Goal: Information Seeking & Learning: Compare options

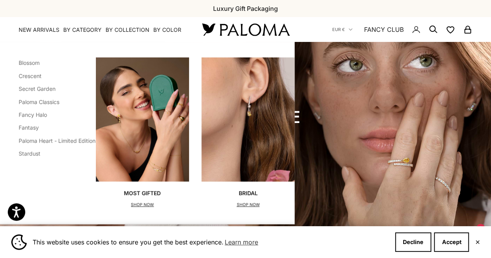
scroll to position [48, 0]
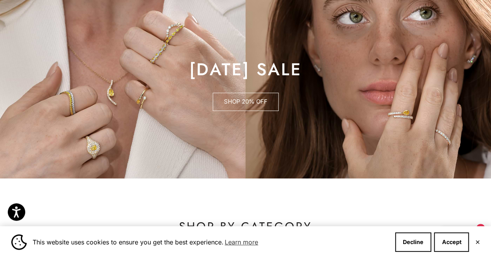
click at [255, 104] on link "SHOP 20% OFF" at bounding box center [246, 102] width 66 height 19
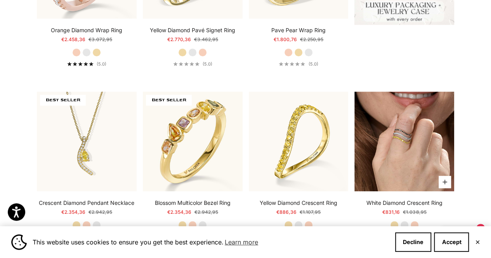
scroll to position [516, 0]
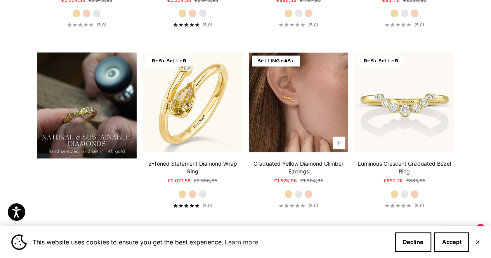
drag, startPoint x: 272, startPoint y: 82, endPoint x: 287, endPoint y: 86, distance: 16.2
click at [287, 86] on img at bounding box center [299, 102] width 100 height 100
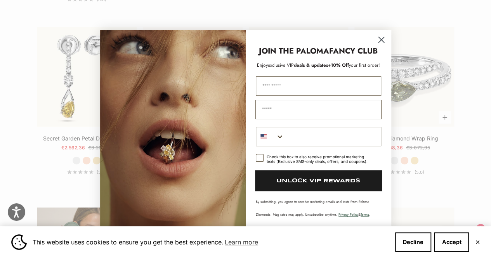
scroll to position [1235, 0]
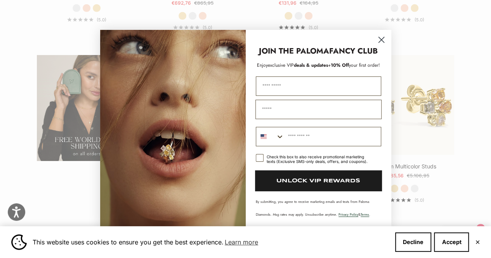
click at [382, 35] on circle "Close dialog" at bounding box center [381, 39] width 13 height 13
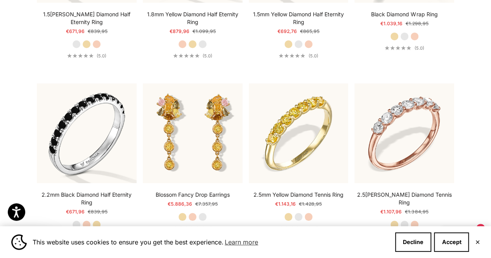
scroll to position [2812, 0]
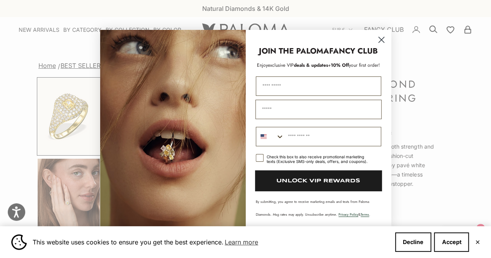
click at [383, 39] on circle "Close dialog" at bounding box center [381, 39] width 13 height 13
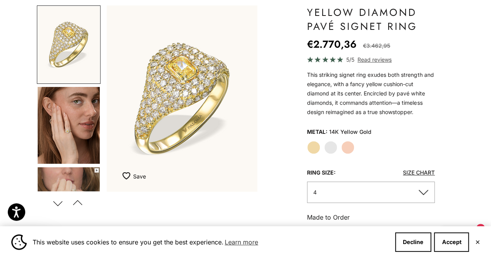
scroll to position [72, 0]
click at [52, 200] on button "Next" at bounding box center [57, 203] width 17 height 18
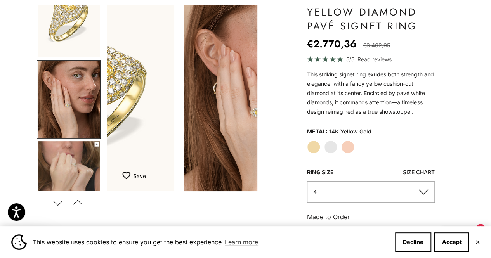
scroll to position [26, 0]
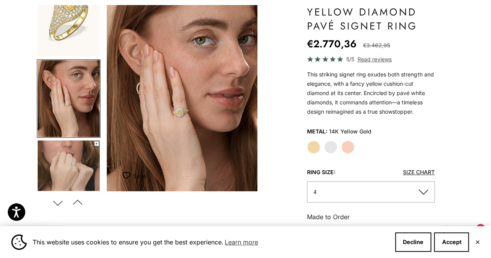
click at [52, 200] on button "Next" at bounding box center [57, 203] width 17 height 18
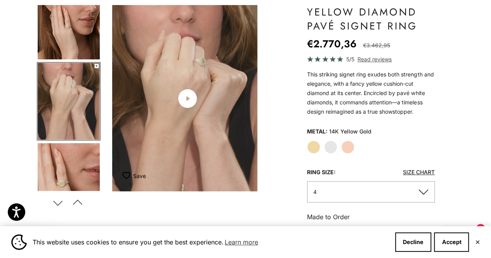
scroll to position [108, 0]
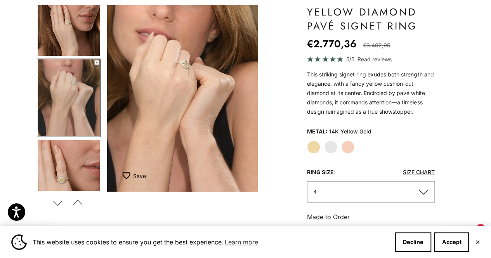
click at [59, 199] on button "Next" at bounding box center [57, 203] width 17 height 18
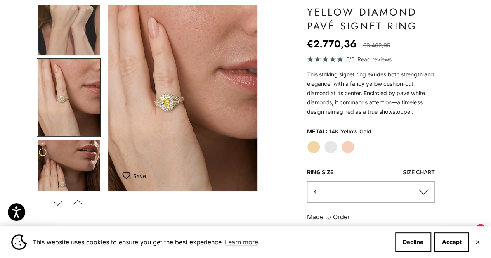
scroll to position [0, 480]
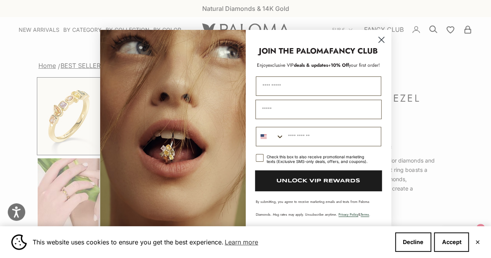
click at [382, 41] on icon "Close dialog" at bounding box center [380, 39] width 5 height 5
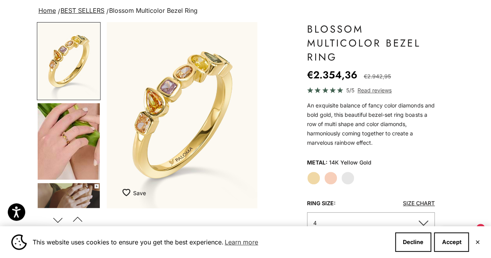
scroll to position [76, 0]
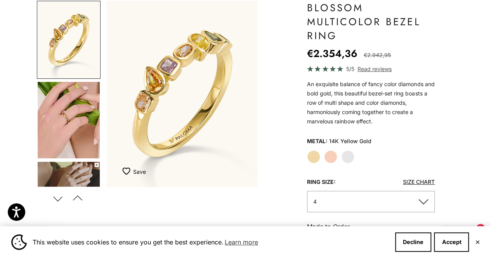
click at [55, 197] on button "Next" at bounding box center [57, 198] width 17 height 18
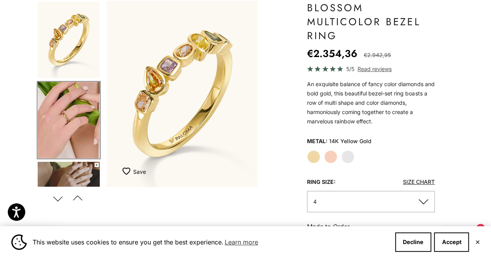
scroll to position [26, 0]
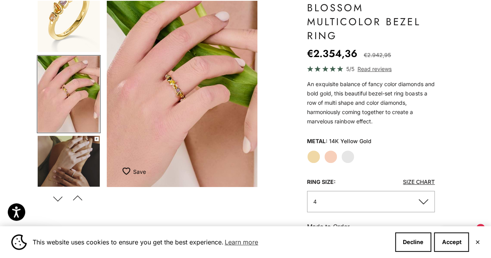
click at [55, 197] on button "Next" at bounding box center [57, 198] width 17 height 18
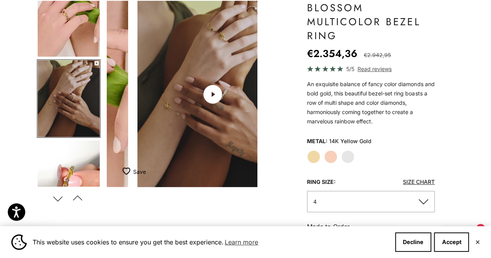
scroll to position [107, 0]
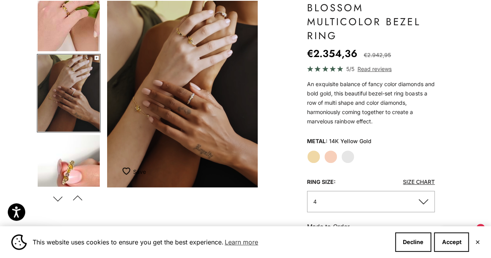
click at [55, 196] on button "Next" at bounding box center [57, 198] width 17 height 18
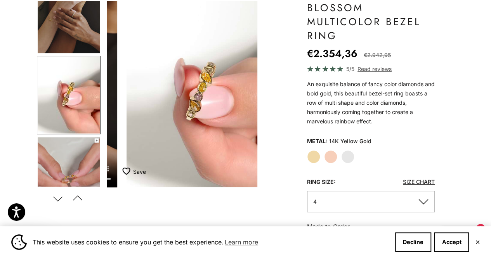
scroll to position [188, 0]
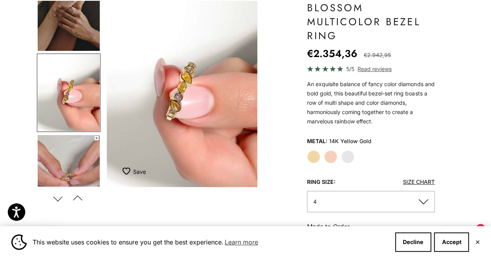
click at [55, 197] on button "Next" at bounding box center [57, 198] width 17 height 18
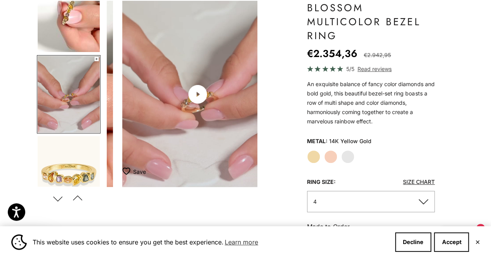
scroll to position [269, 0]
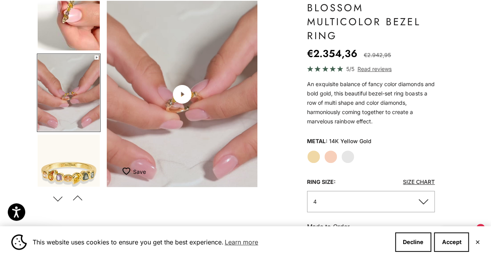
click at [55, 197] on button "Next" at bounding box center [57, 198] width 17 height 18
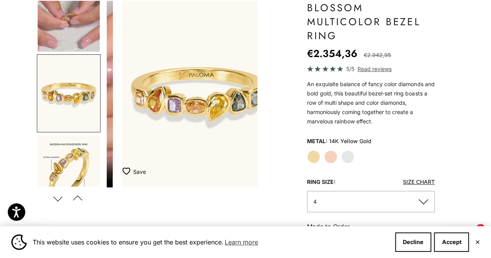
scroll to position [349, 0]
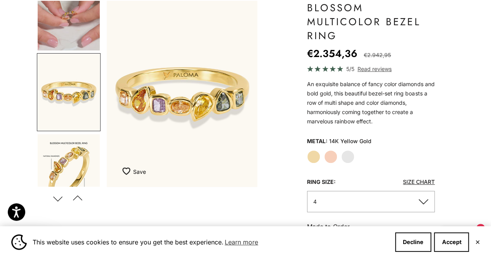
click at [84, 196] on button "Previous" at bounding box center [77, 198] width 17 height 18
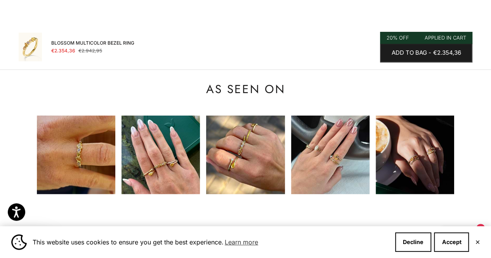
scroll to position [786, 0]
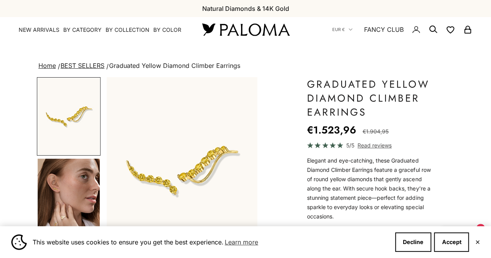
click at [85, 193] on img "Go to item 4" at bounding box center [69, 197] width 62 height 77
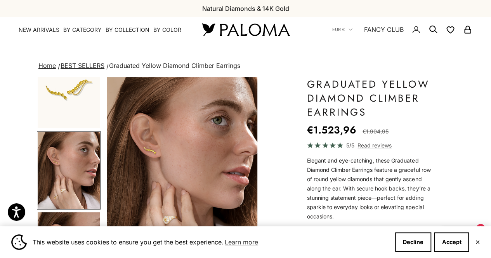
scroll to position [0, 160]
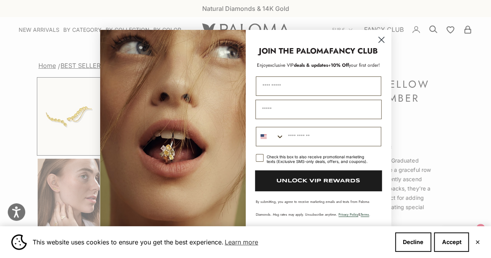
click at [379, 41] on circle "Close dialog" at bounding box center [381, 39] width 13 height 13
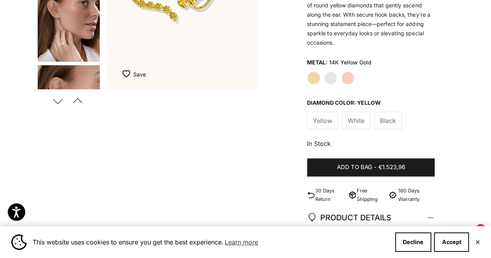
scroll to position [177, 0]
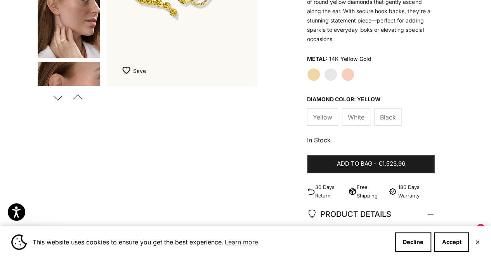
click at [57, 94] on button "Next" at bounding box center [57, 98] width 17 height 18
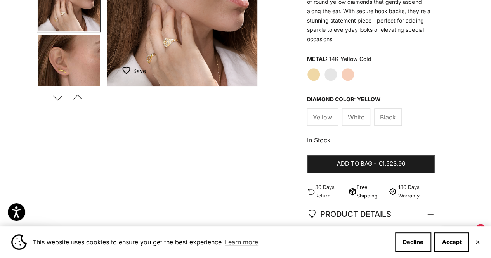
click at [57, 94] on button "Next" at bounding box center [57, 98] width 17 height 18
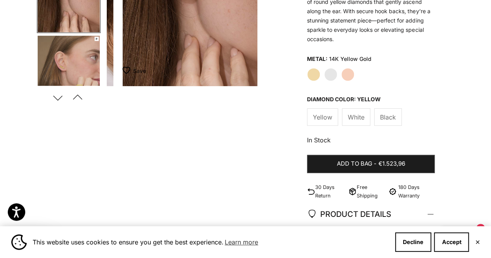
scroll to position [108, 0]
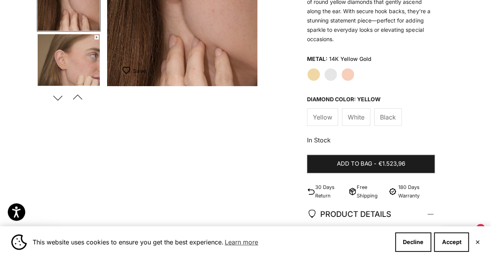
click at [57, 94] on button "Next" at bounding box center [57, 98] width 17 height 18
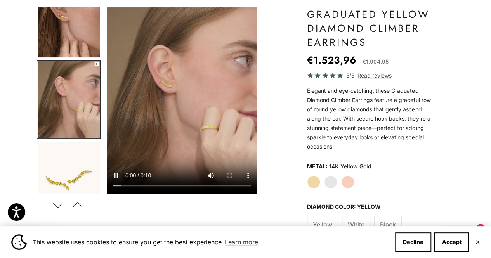
scroll to position [21, 0]
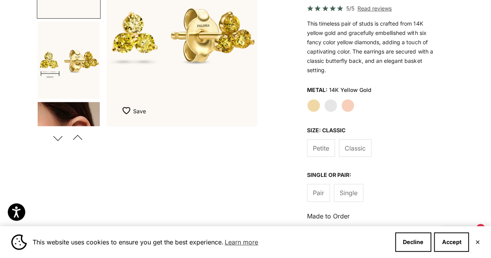
scroll to position [137, 0]
click at [61, 134] on button "Next" at bounding box center [57, 137] width 17 height 18
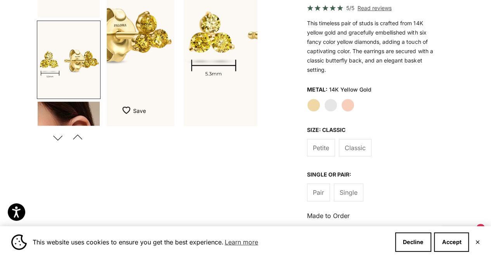
scroll to position [27, 0]
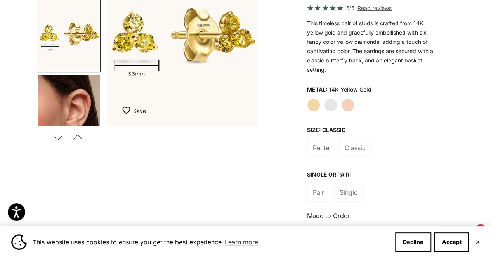
click at [61, 134] on button "Next" at bounding box center [57, 137] width 17 height 18
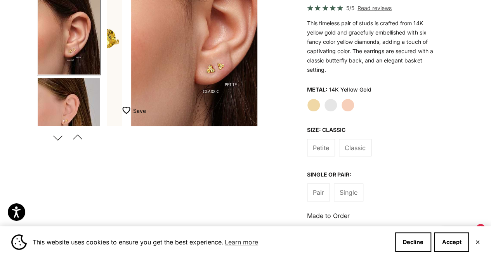
scroll to position [108, 0]
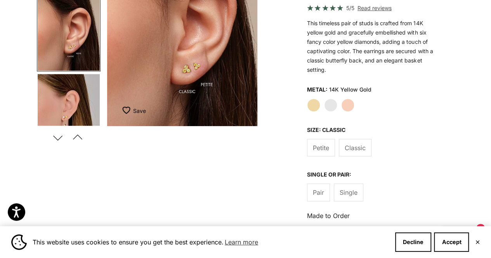
click at [61, 134] on button "Next" at bounding box center [57, 137] width 17 height 18
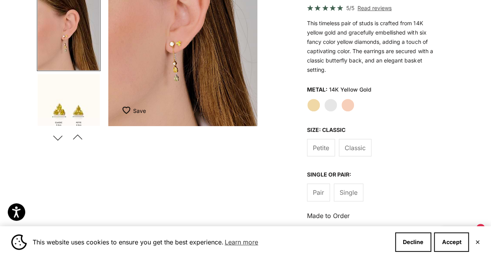
scroll to position [0, 480]
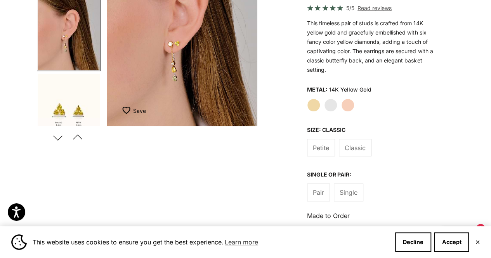
click at [92, 129] on div "Next Previous" at bounding box center [68, 137] width 62 height 17
click at [86, 133] on button "Previous" at bounding box center [77, 137] width 17 height 18
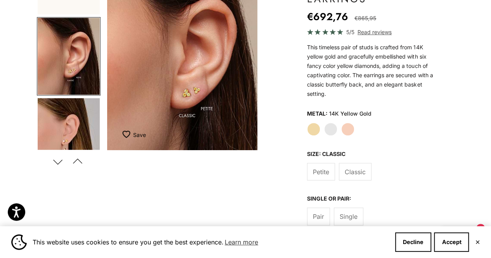
scroll to position [97, 0]
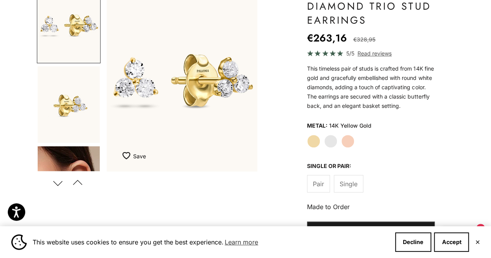
scroll to position [92, 0]
click at [312, 104] on p "This timeless pair of studs is crafted from 14K fine gold and gracefully embell…" at bounding box center [371, 87] width 128 height 47
click at [332, 139] on label "White Gold" at bounding box center [330, 140] width 13 height 13
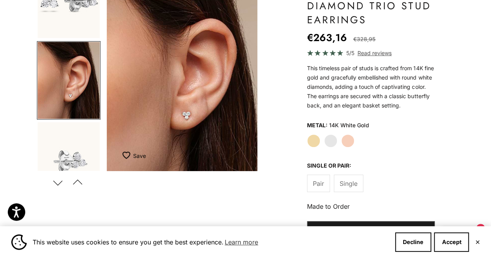
scroll to position [26, 0]
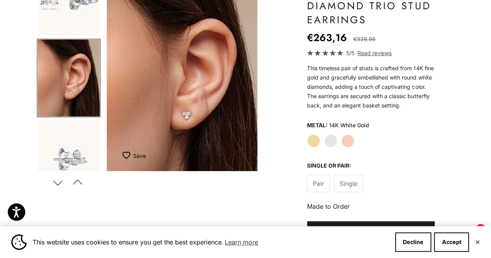
click at [312, 144] on label "Yellow Gold" at bounding box center [313, 140] width 13 height 13
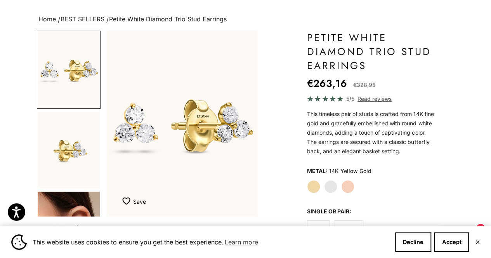
scroll to position [59, 0]
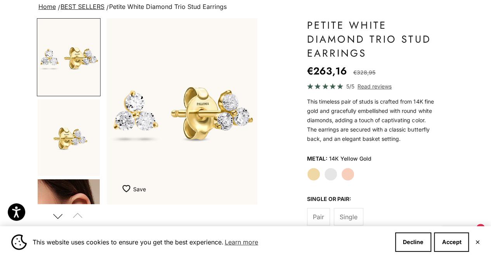
click at [57, 219] on button "Next" at bounding box center [57, 216] width 17 height 18
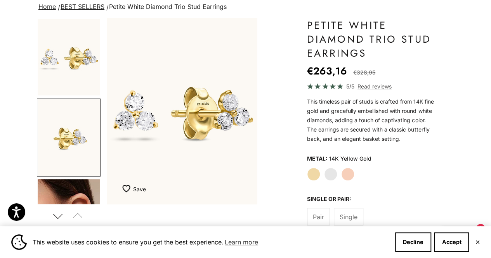
scroll to position [26, 0]
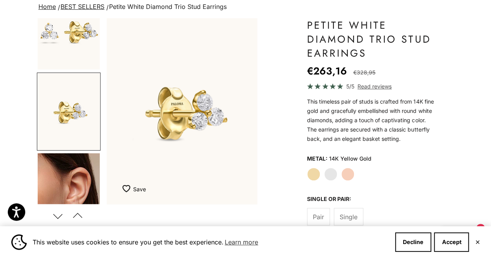
click at [61, 214] on button "Next" at bounding box center [57, 216] width 17 height 18
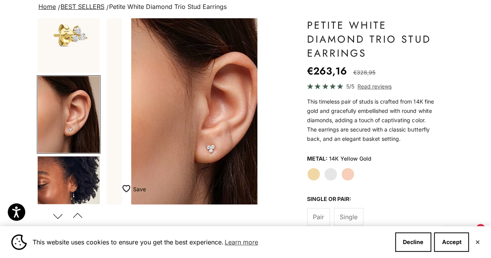
scroll to position [107, 0]
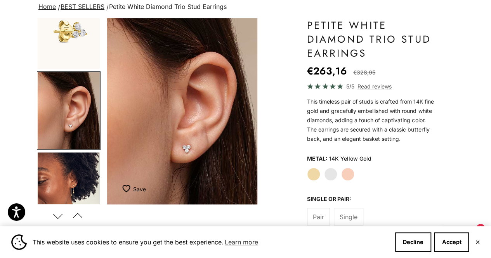
click at [61, 214] on button "Next" at bounding box center [57, 216] width 17 height 18
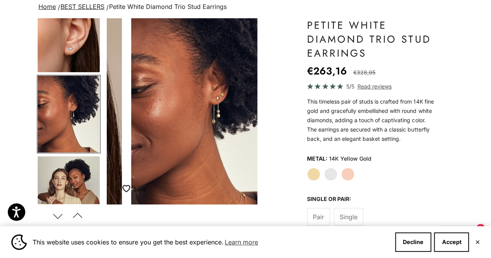
scroll to position [188, 0]
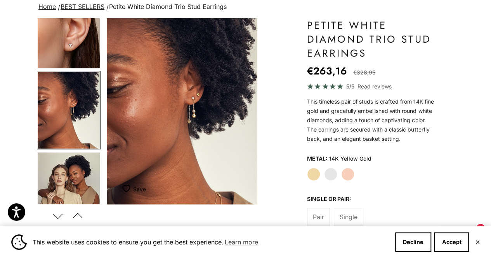
click at [61, 214] on button "Next" at bounding box center [57, 216] width 17 height 18
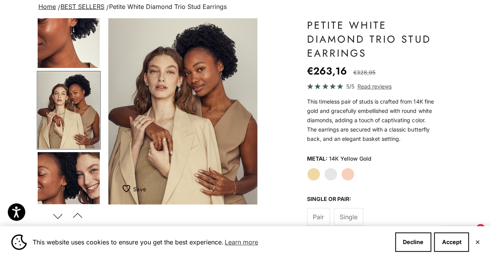
scroll to position [0, 640]
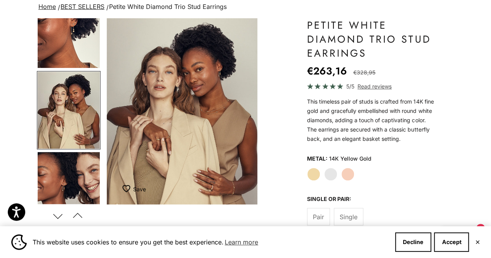
click at [348, 180] on label "Rose Gold" at bounding box center [347, 174] width 13 height 13
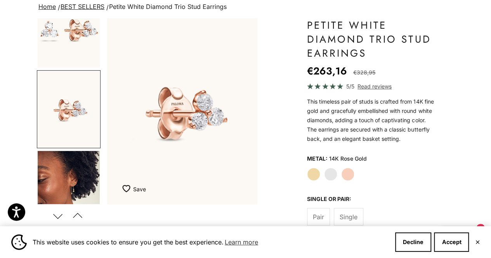
scroll to position [107, 0]
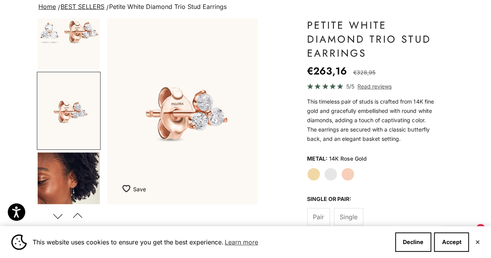
click at [332, 175] on label "White Gold" at bounding box center [330, 174] width 13 height 13
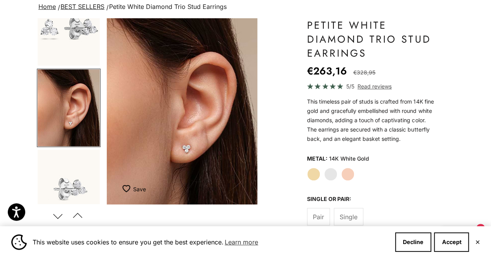
scroll to position [26, 0]
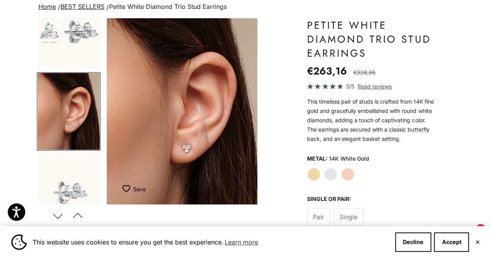
click at [323, 174] on div "Yellow Gold White Gold Rose Gold" at bounding box center [371, 174] width 128 height 13
click at [311, 175] on label "Yellow Gold" at bounding box center [313, 174] width 13 height 13
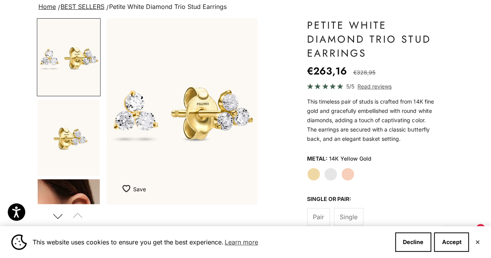
click at [59, 211] on button "Next" at bounding box center [57, 216] width 17 height 18
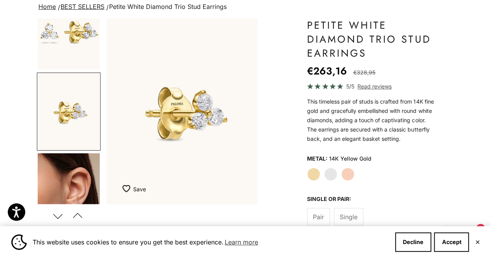
click at [59, 211] on button "Next" at bounding box center [57, 216] width 17 height 18
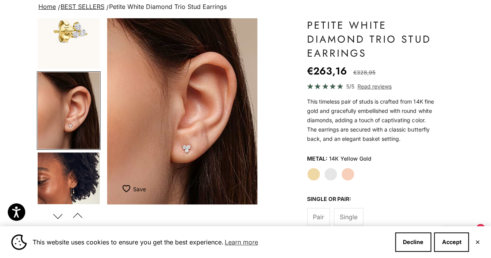
click at [58, 212] on button "Next" at bounding box center [57, 216] width 17 height 18
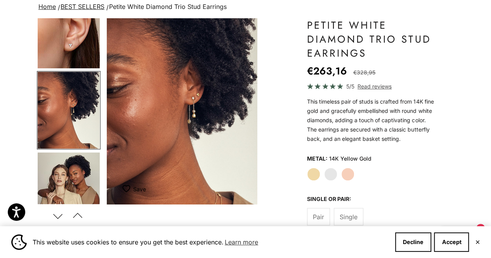
click at [61, 214] on button "Next" at bounding box center [57, 216] width 17 height 18
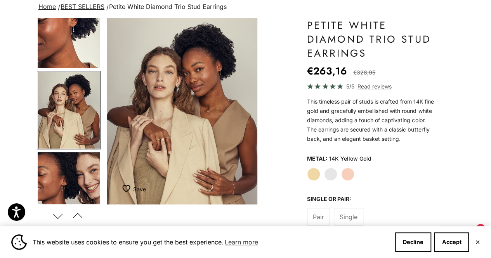
click at [335, 176] on label "White Gold" at bounding box center [330, 174] width 13 height 13
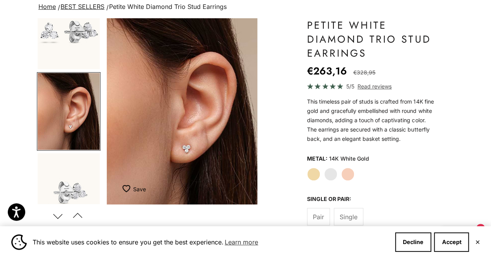
click at [347, 174] on label "Rose Gold" at bounding box center [347, 174] width 13 height 13
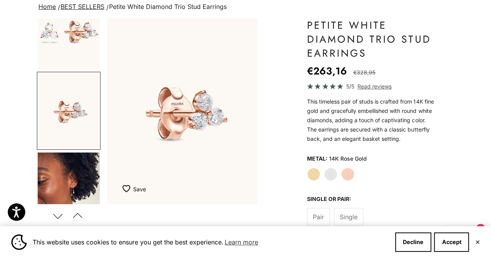
click at [317, 175] on label "Yellow Gold" at bounding box center [313, 174] width 13 height 13
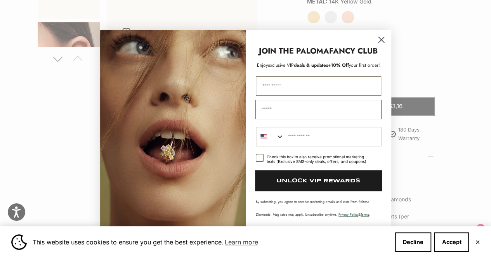
click at [383, 36] on circle "Close dialog" at bounding box center [381, 39] width 13 height 13
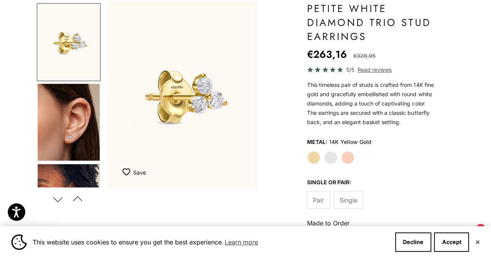
scroll to position [80, 0]
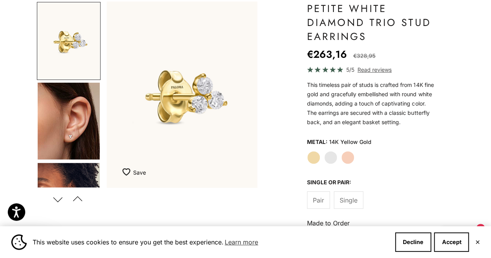
click at [90, 122] on img "Go to item 4" at bounding box center [69, 121] width 62 height 77
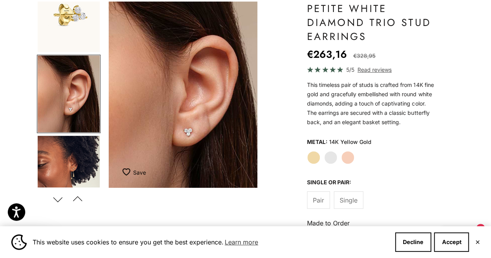
scroll to position [0, 320]
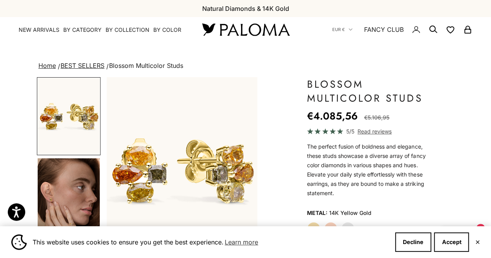
scroll to position [41, 0]
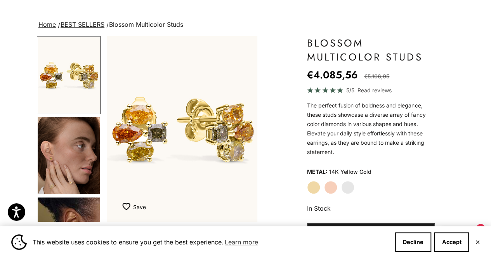
click at [57, 162] on img "Go to item 4" at bounding box center [69, 155] width 62 height 77
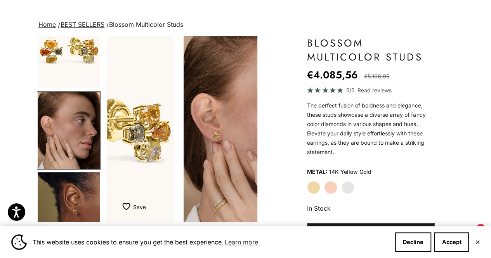
scroll to position [26, 0]
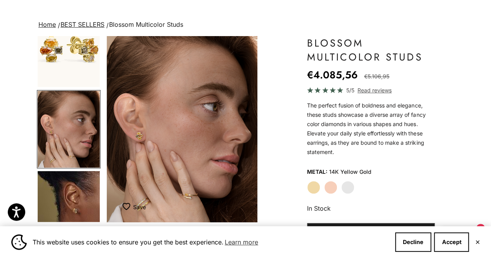
click at [64, 185] on img "Go to item 5" at bounding box center [69, 209] width 62 height 77
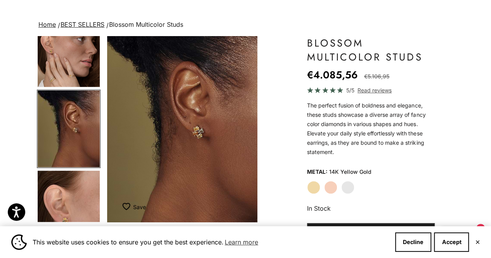
scroll to position [122, 0]
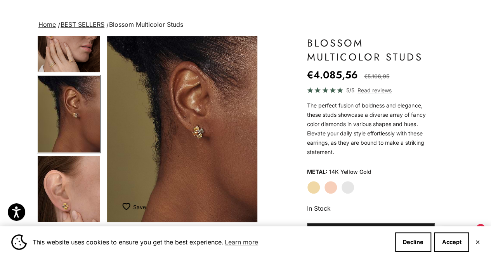
click at [64, 185] on img "Go to item 6" at bounding box center [69, 194] width 62 height 77
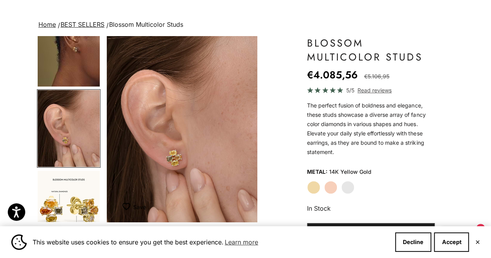
scroll to position [233, 0]
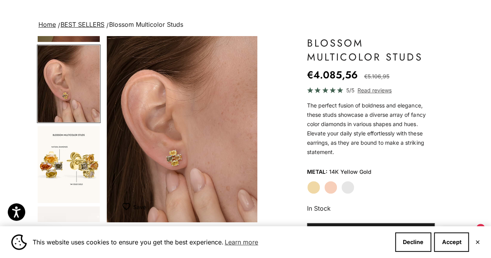
click at [64, 185] on img "Go to item 7" at bounding box center [69, 164] width 62 height 77
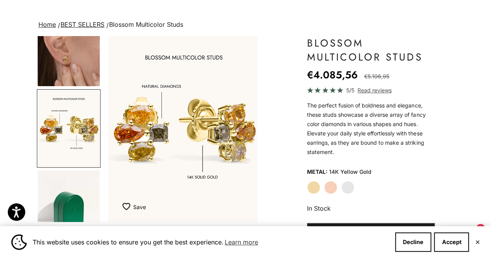
scroll to position [0, 640]
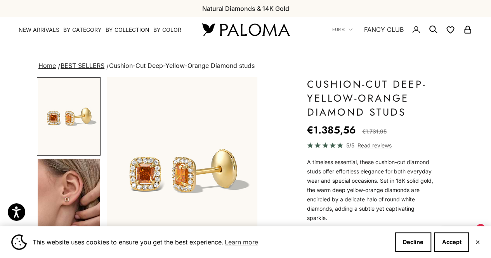
click at [73, 189] on img "Go to item 4" at bounding box center [69, 197] width 62 height 77
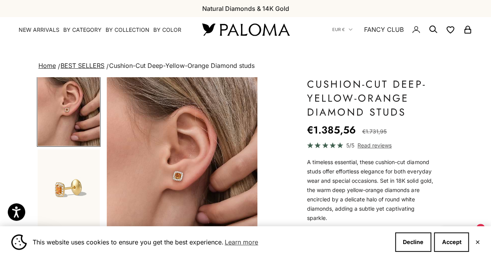
scroll to position [90, 0]
click at [73, 189] on img "Go to item 5" at bounding box center [69, 187] width 62 height 77
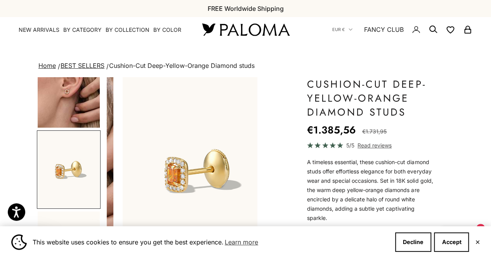
scroll to position [0, 320]
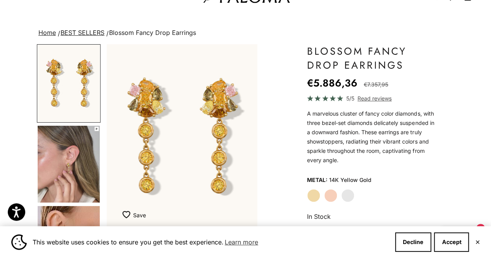
scroll to position [27, 0]
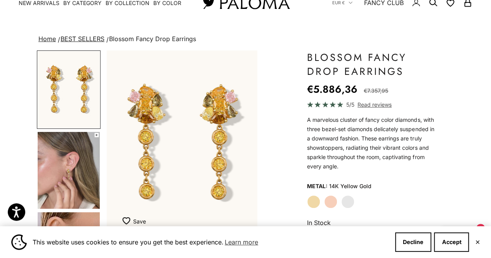
click at [87, 181] on img "Go to item 4" at bounding box center [69, 170] width 62 height 77
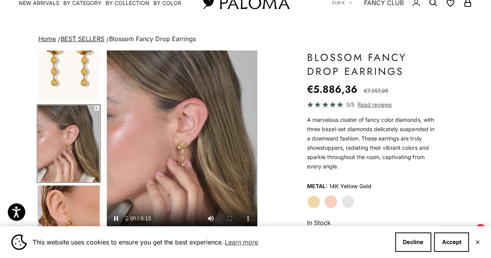
scroll to position [77, 0]
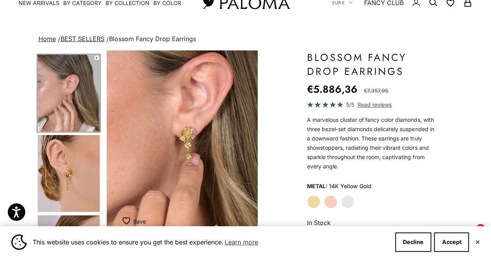
click at [78, 181] on img "Go to item 5" at bounding box center [69, 173] width 62 height 77
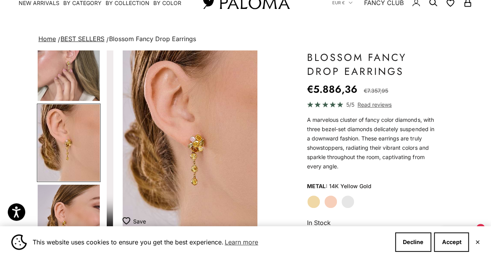
scroll to position [0, 320]
